Goal: Task Accomplishment & Management: Use online tool/utility

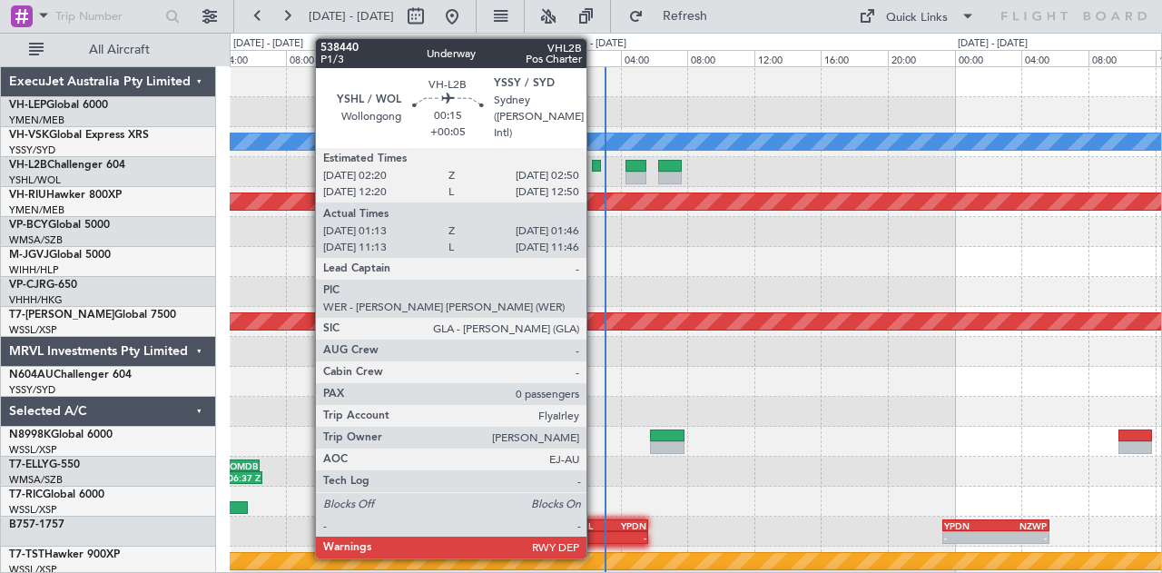
click at [595, 162] on div at bounding box center [596, 166] width 9 height 13
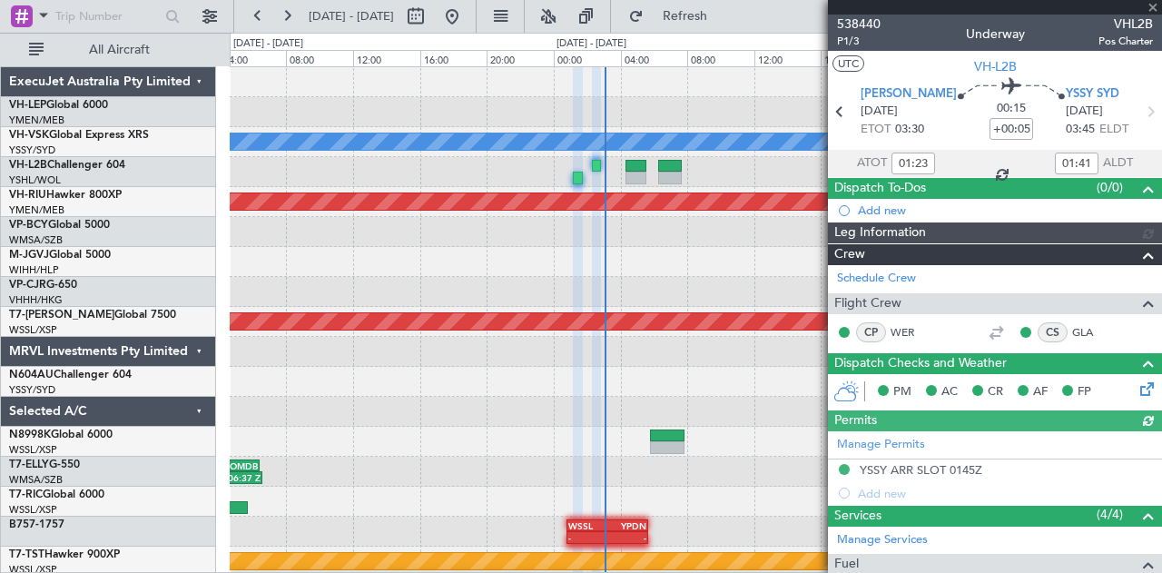
type input "11:23"
type input "11:41"
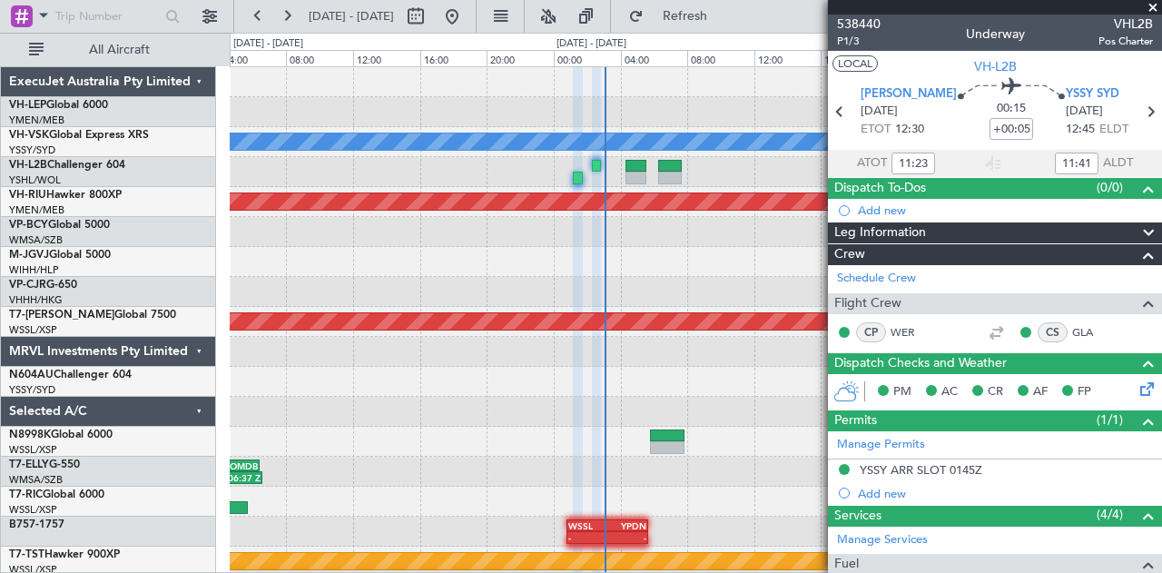
type input "01:23"
type input "01:41"
type input "11:23"
type input "11:41"
type input "01:23"
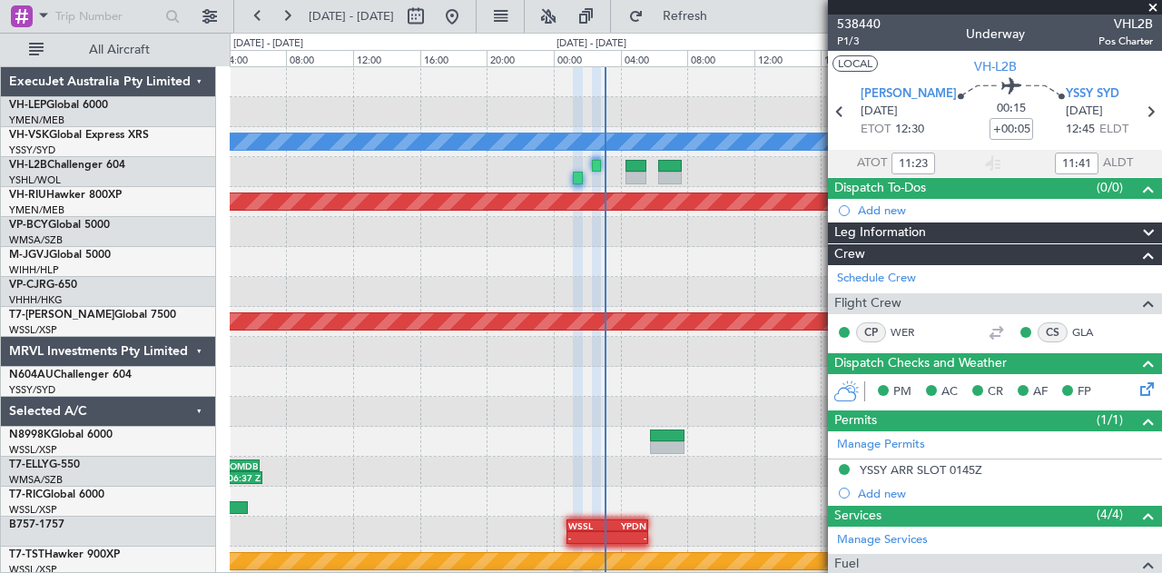
type input "01:41"
type input "11:23"
type input "11:41"
type input "01:23"
type input "01:41"
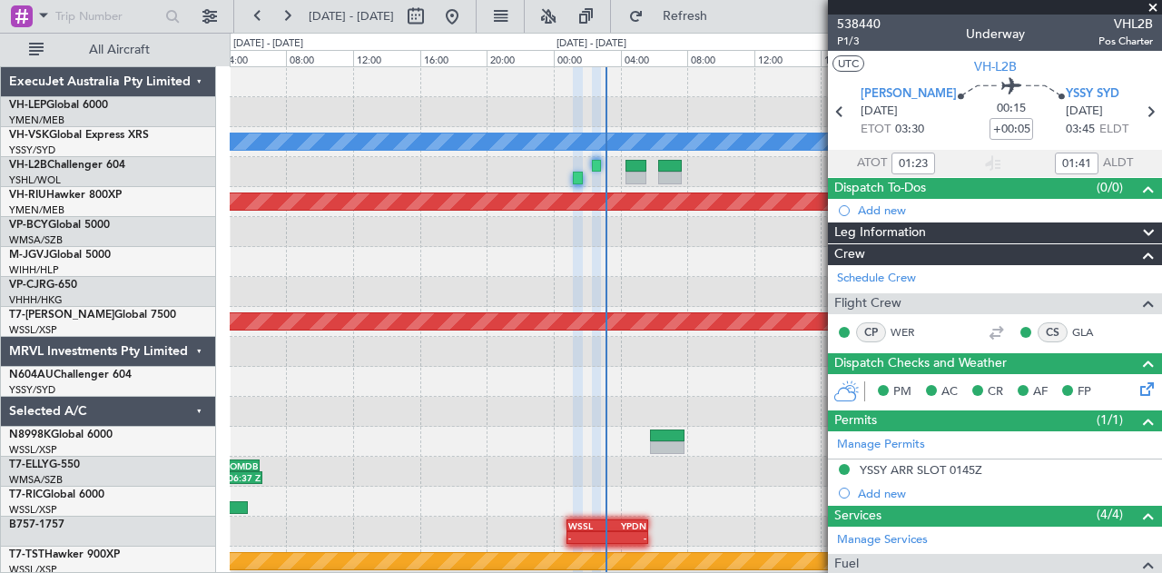
type input "11:23"
type input "11:41"
type input "01:23"
type input "01:41"
type input "11:23"
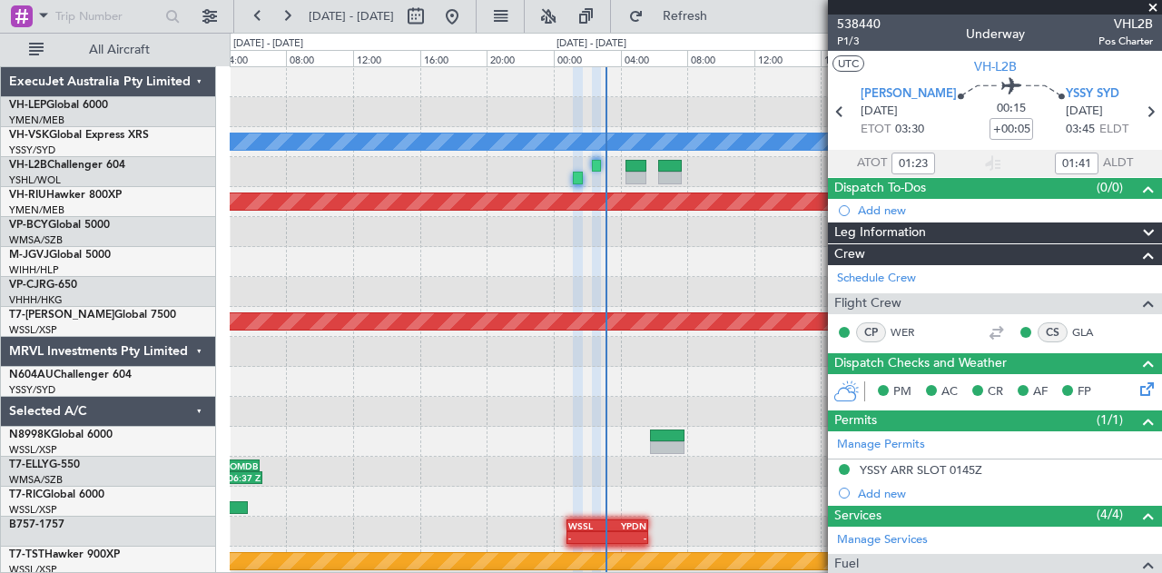
type input "11:41"
type input "01:23"
type input "01:41"
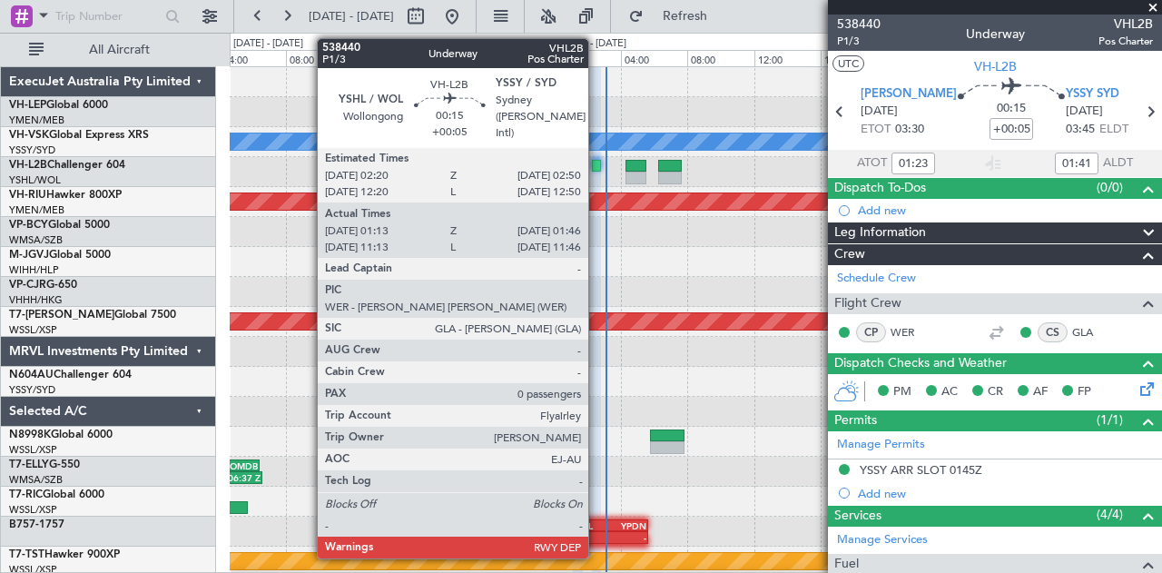
click at [597, 162] on div at bounding box center [596, 166] width 9 height 13
click at [598, 162] on div at bounding box center [596, 166] width 9 height 13
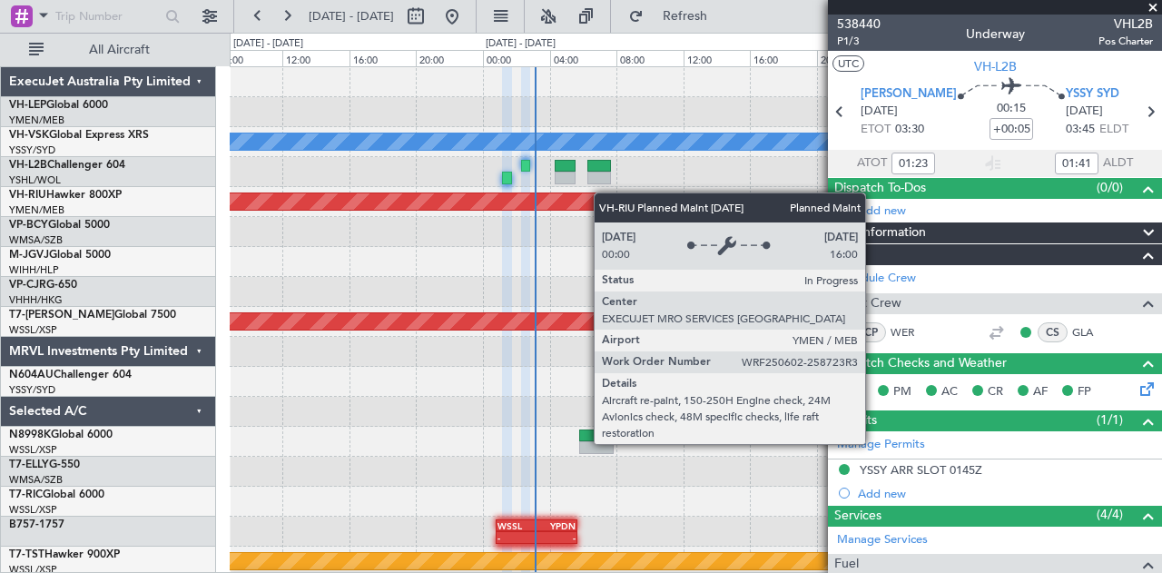
click at [428, 207] on div "Planned Maint [GEOGRAPHIC_DATA] ([GEOGRAPHIC_DATA])" at bounding box center [696, 202] width 932 height 30
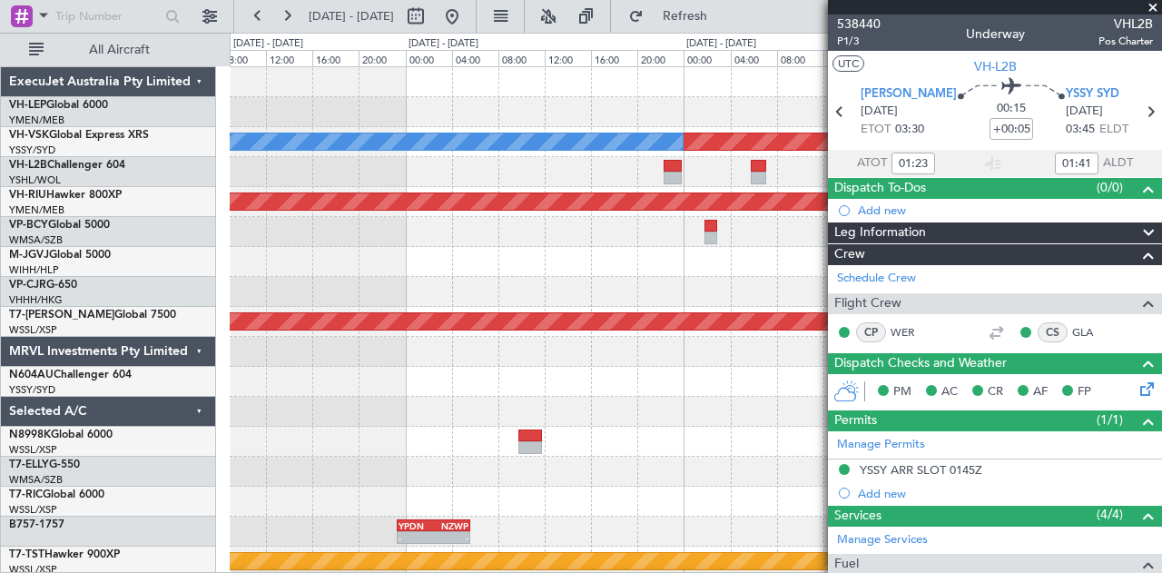
click at [320, 364] on div at bounding box center [696, 352] width 932 height 30
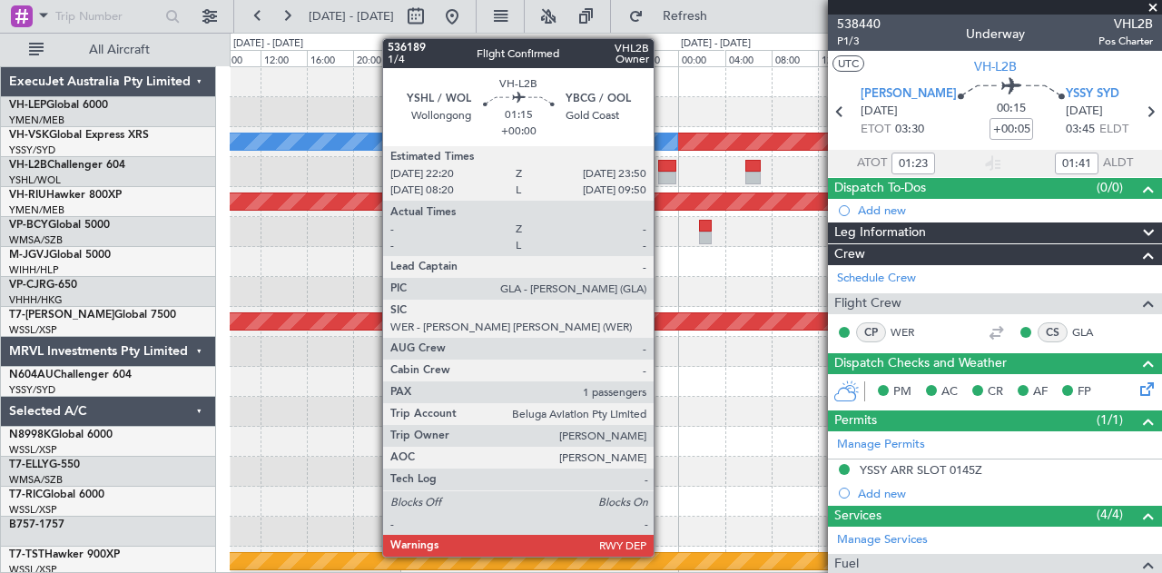
click at [663, 169] on div at bounding box center [667, 166] width 18 height 13
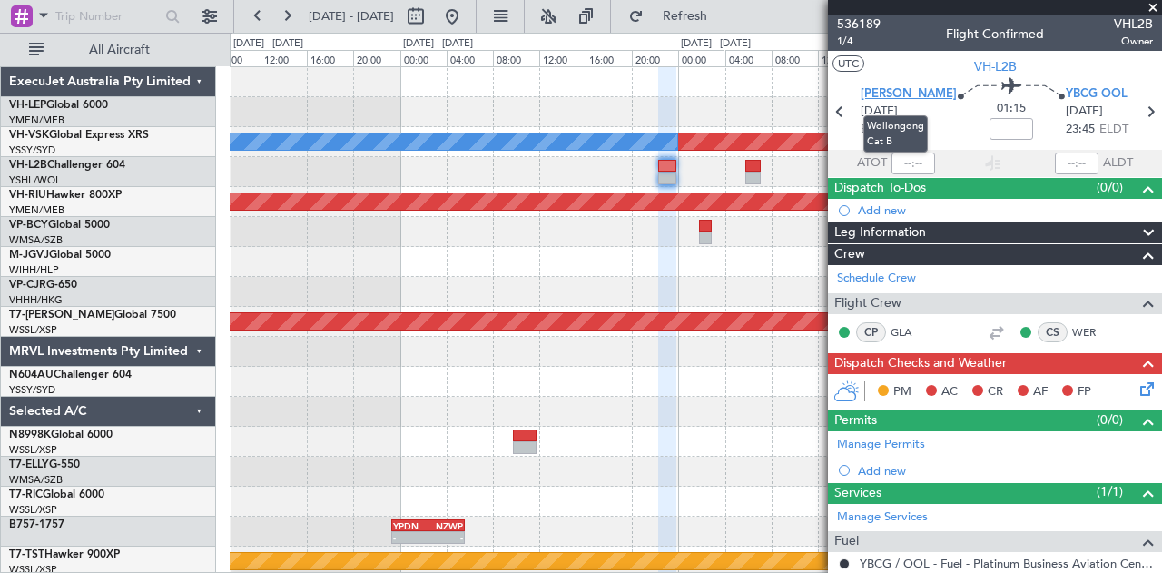
click at [897, 90] on span "[PERSON_NAME]" at bounding box center [909, 94] width 96 height 18
click at [1154, 5] on span at bounding box center [1153, 8] width 18 height 16
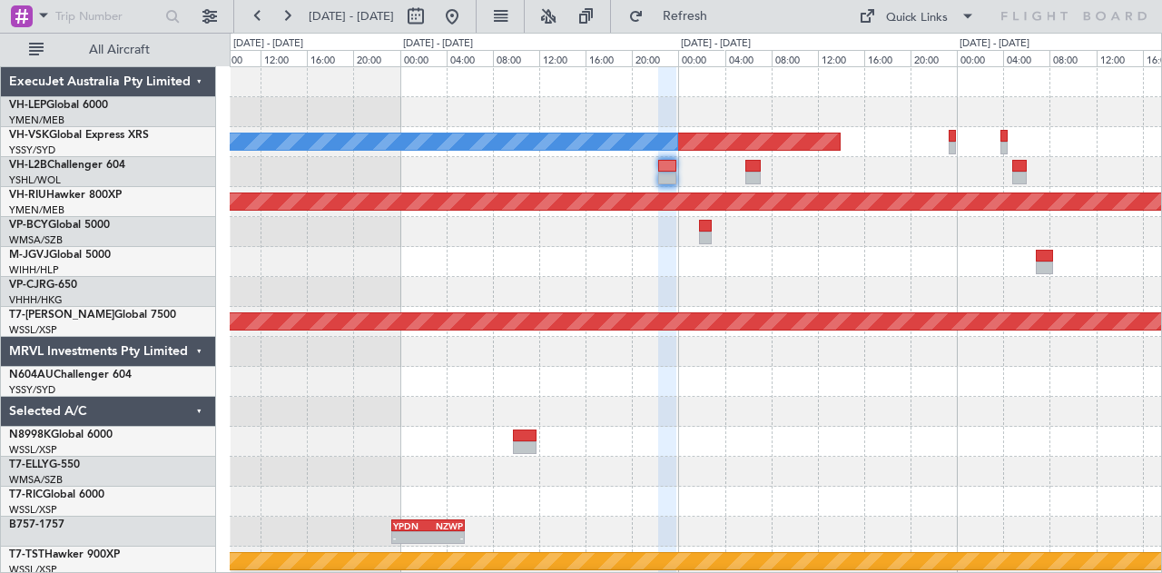
type input "0"
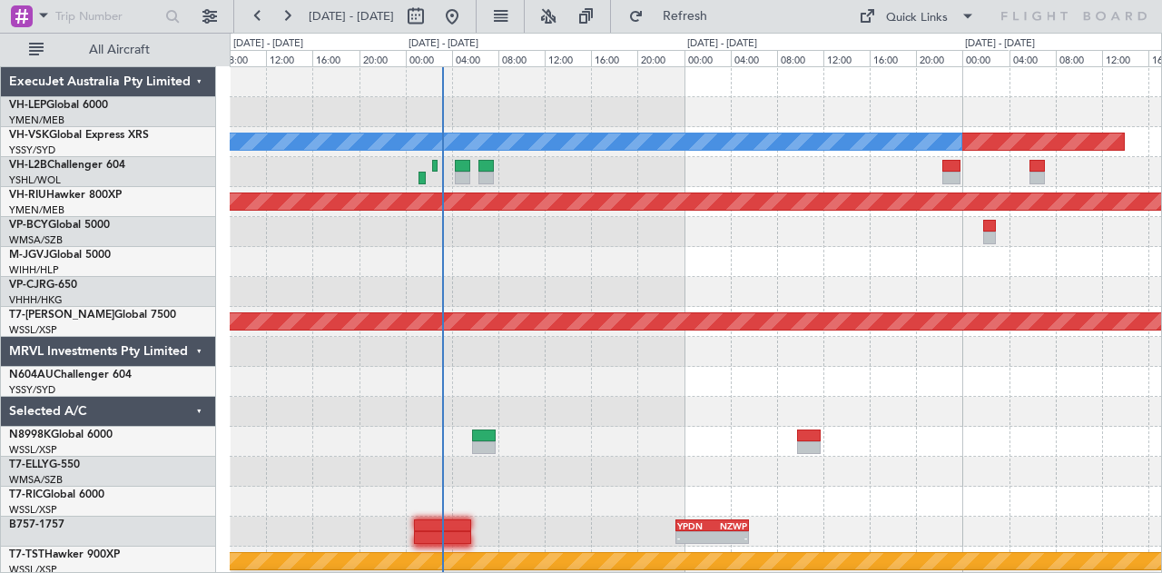
click at [705, 189] on div "Planned Maint Sydney ([PERSON_NAME] Intl) No Crew Planned Maint [GEOGRAPHIC_DAT…" at bounding box center [696, 561] width 932 height 989
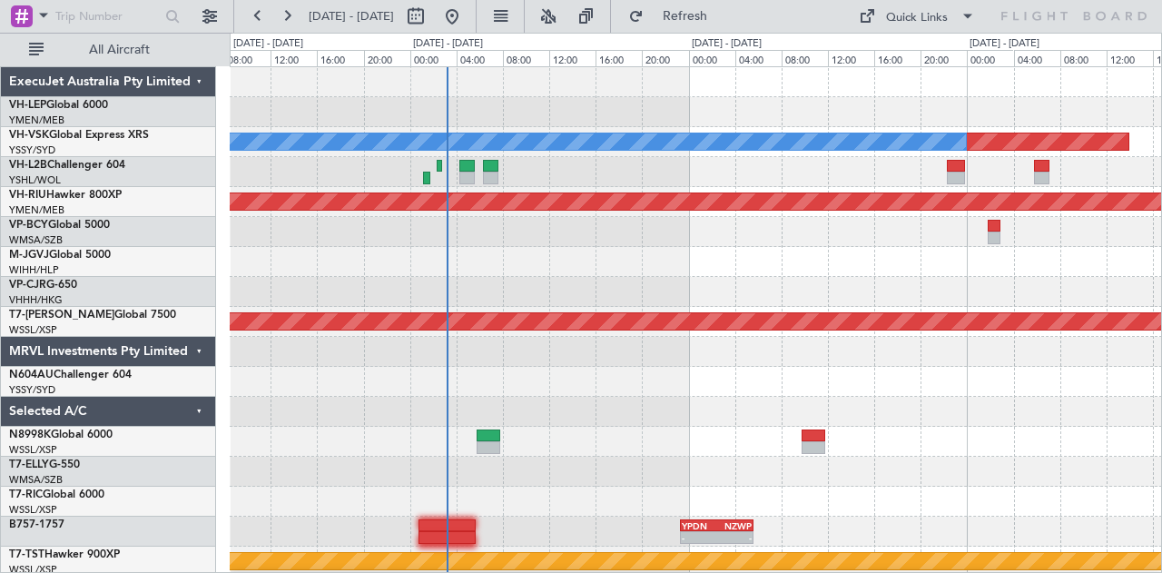
click at [857, 237] on div "Planned Maint Sydney ([PERSON_NAME] Intl) No Crew Planned Maint [GEOGRAPHIC_DAT…" at bounding box center [696, 561] width 932 height 989
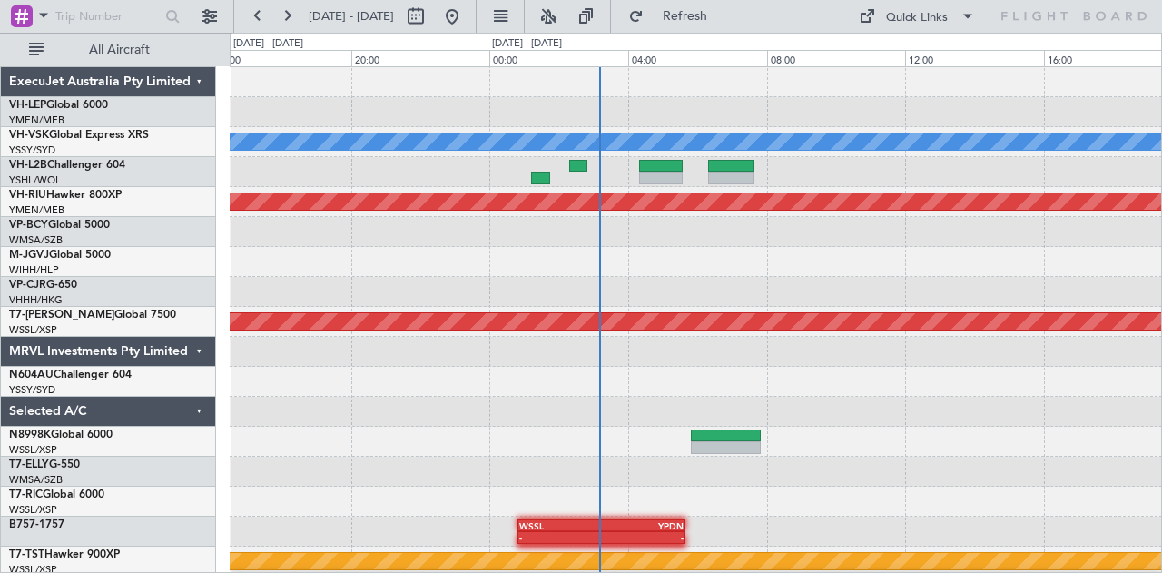
click at [665, 251] on div "Planned Maint Sydney ([PERSON_NAME] Intl) No Crew Planned Maint [GEOGRAPHIC_DAT…" at bounding box center [696, 561] width 932 height 989
click at [577, 171] on div at bounding box center [696, 172] width 932 height 30
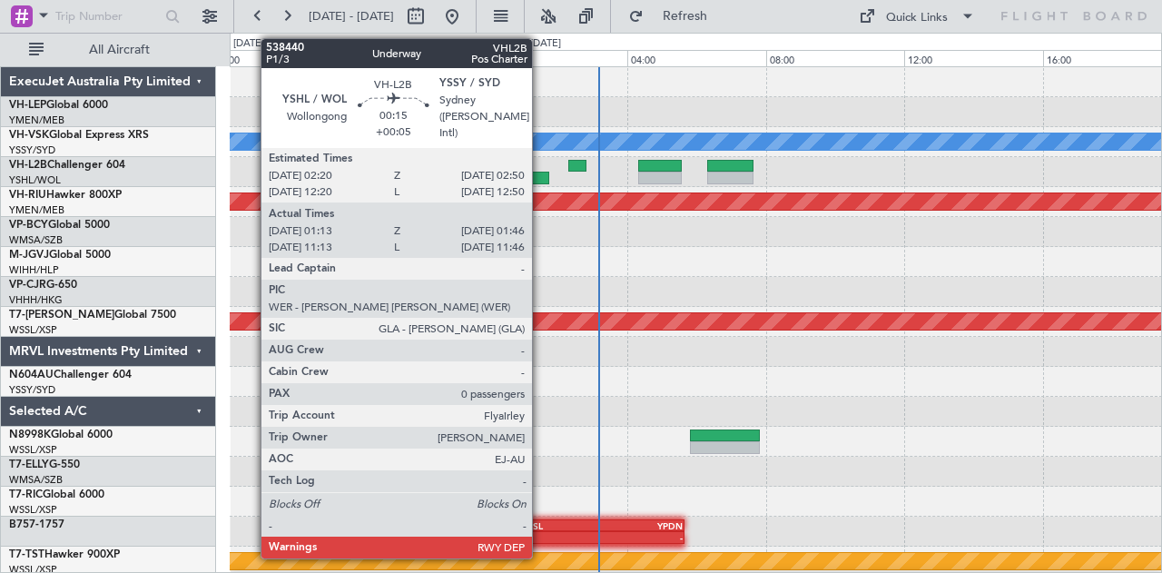
click at [541, 177] on div at bounding box center [539, 178] width 19 height 13
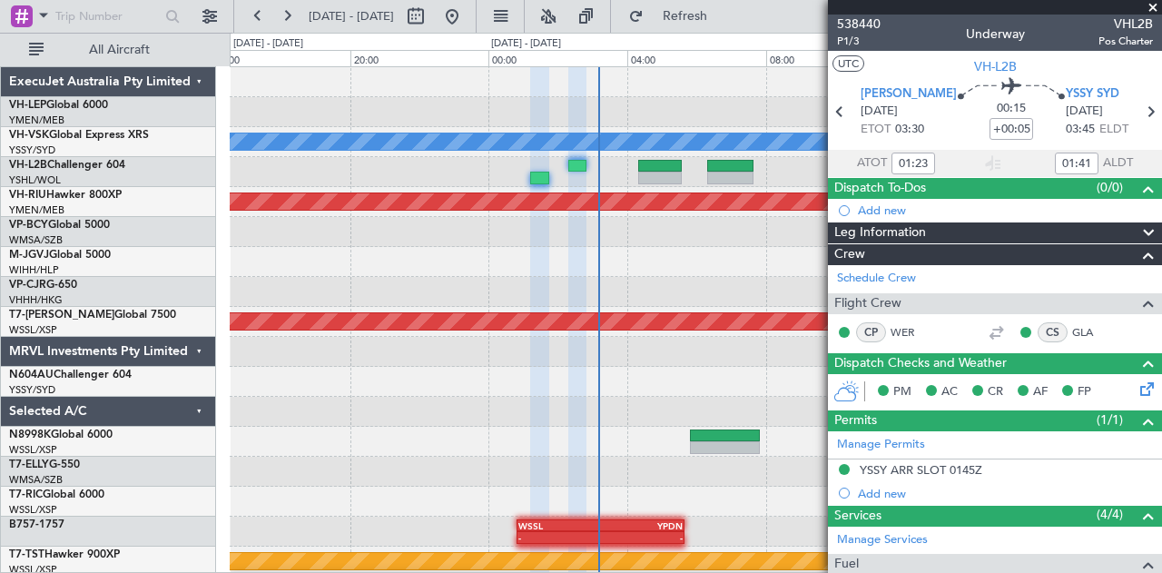
type input "11:23"
type input "11:41"
type input "01:23"
type input "01:41"
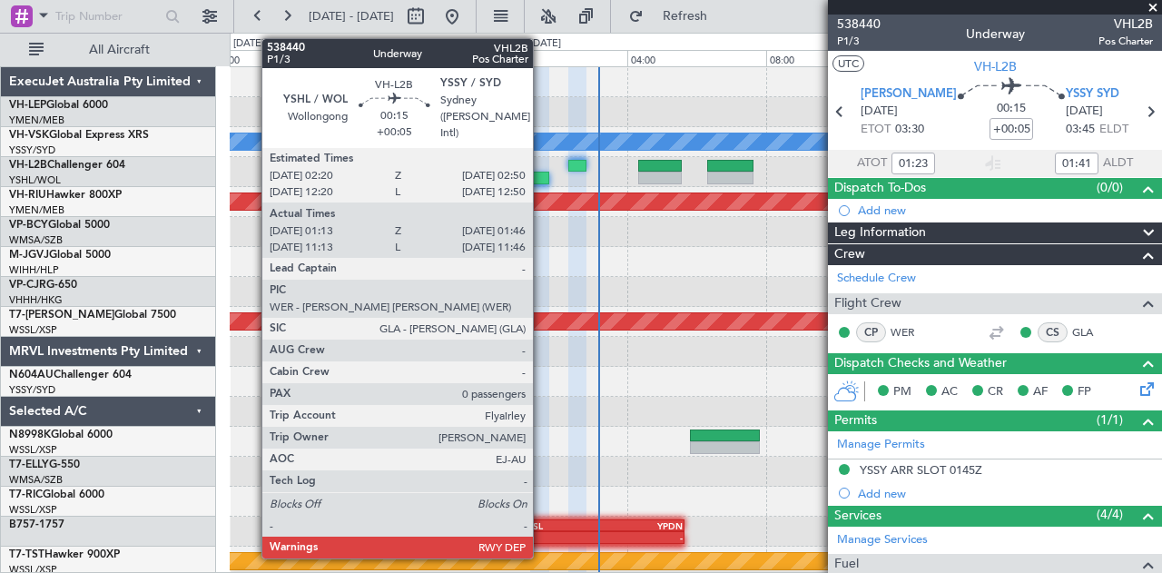
click at [542, 176] on div at bounding box center [539, 178] width 19 height 13
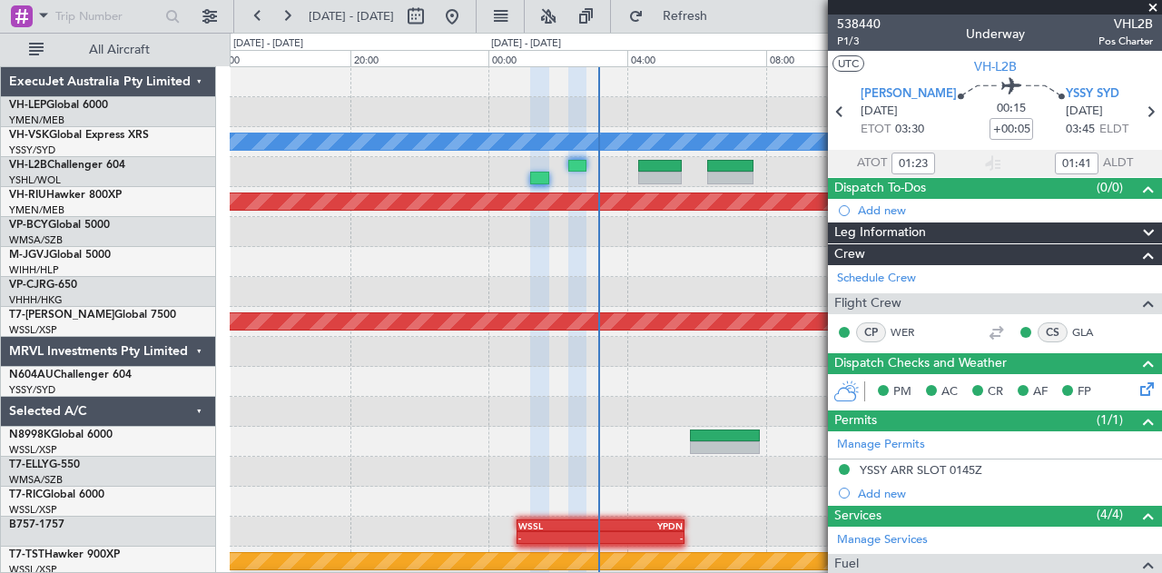
type input "11:23"
type input "11:41"
type input "01:23"
type input "01:41"
click at [1151, 5] on span at bounding box center [1153, 8] width 18 height 16
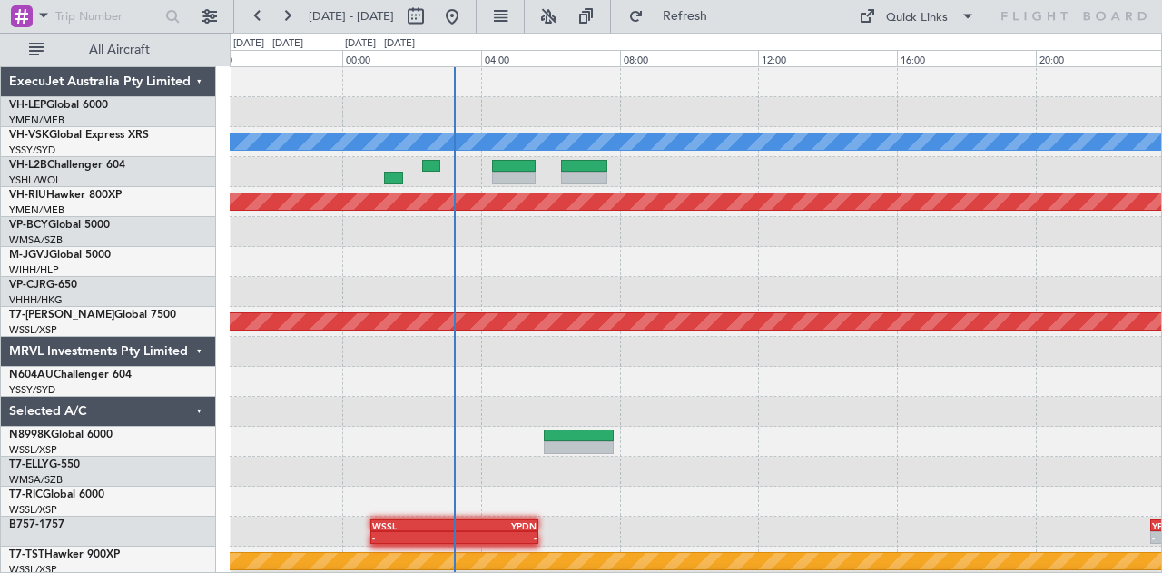
click at [610, 250] on div "Planned Maint Sydney ([PERSON_NAME] Intl) No Crew Planned Maint [GEOGRAPHIC_DAT…" at bounding box center [696, 561] width 932 height 989
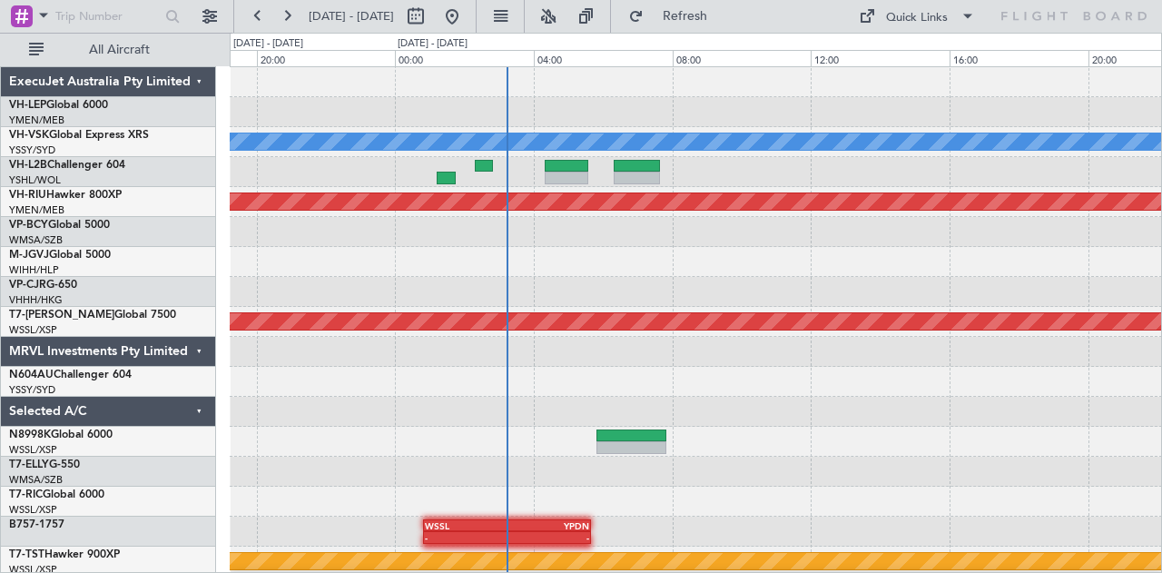
click at [666, 260] on div "Planned Maint Sydney ([PERSON_NAME] Intl) No Crew Planned Maint [GEOGRAPHIC_DAT…" at bounding box center [696, 561] width 932 height 989
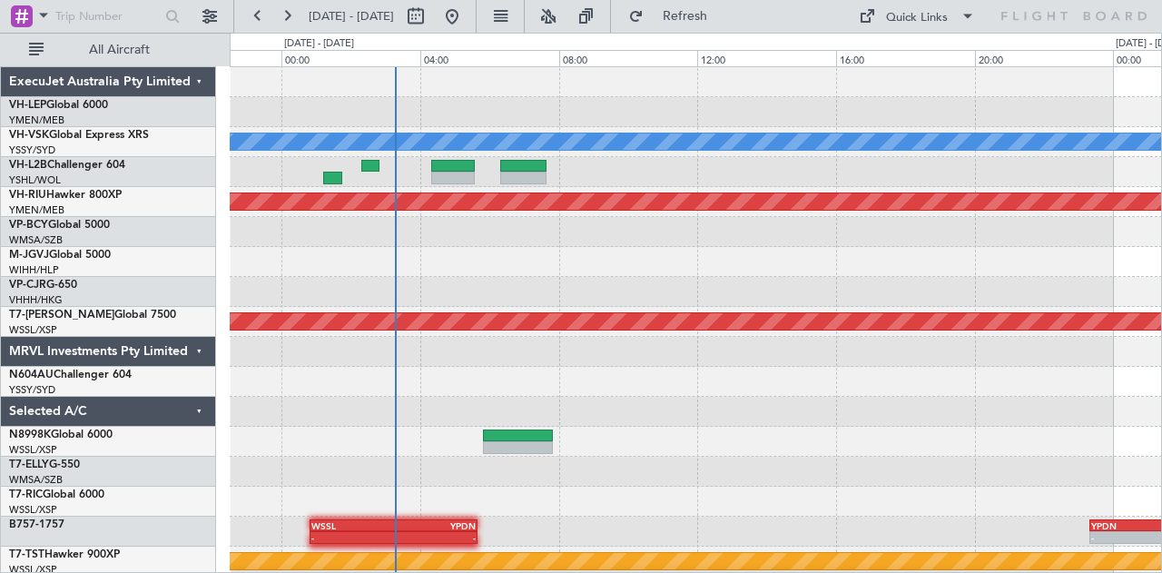
click at [401, 270] on div at bounding box center [696, 262] width 932 height 30
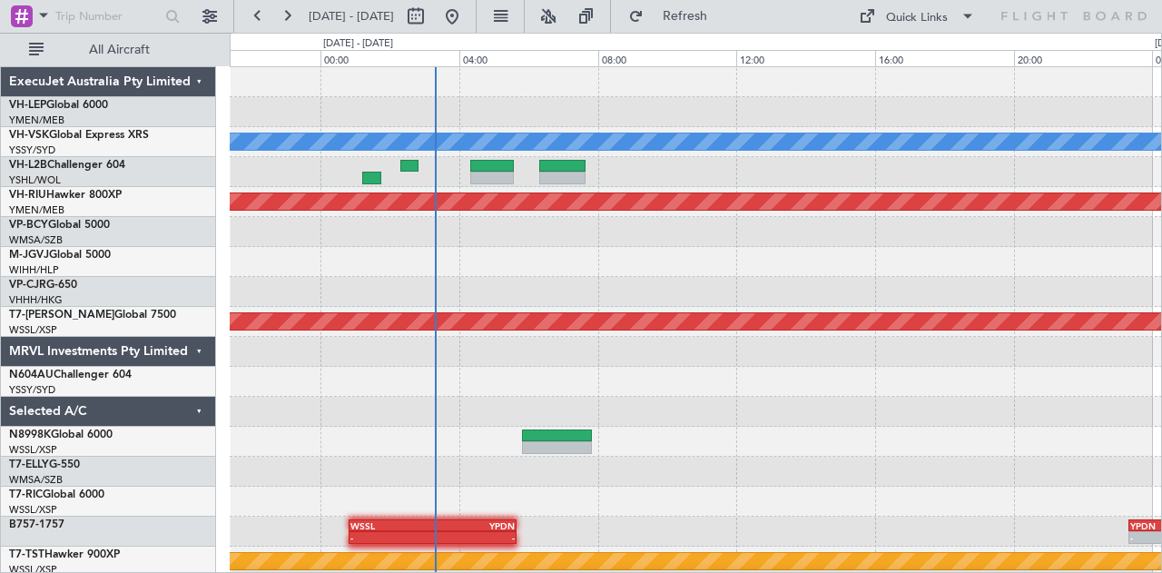
click at [451, 228] on div "Planned Maint Sydney ([PERSON_NAME] Intl) No Crew Planned Maint [GEOGRAPHIC_DAT…" at bounding box center [696, 561] width 932 height 989
